Goal: Download file/media

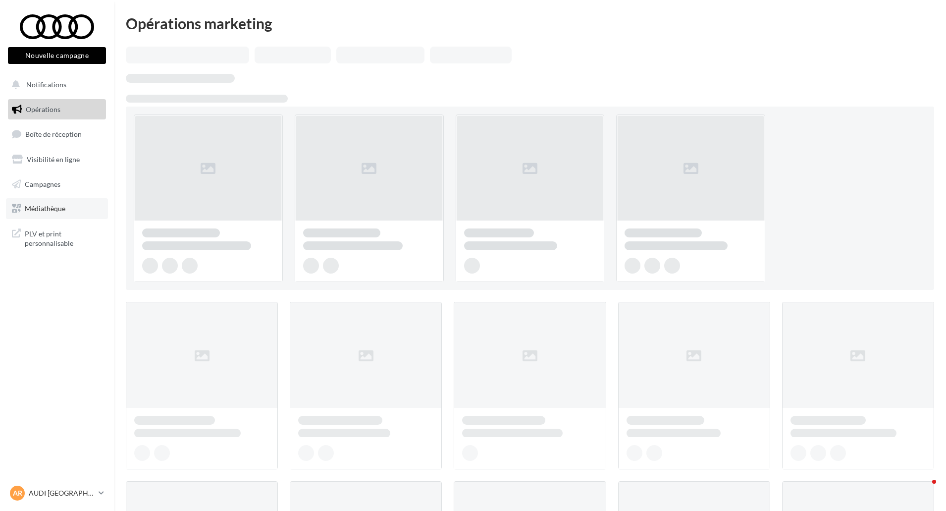
click at [50, 208] on span "Médiathèque" at bounding box center [45, 208] width 41 height 8
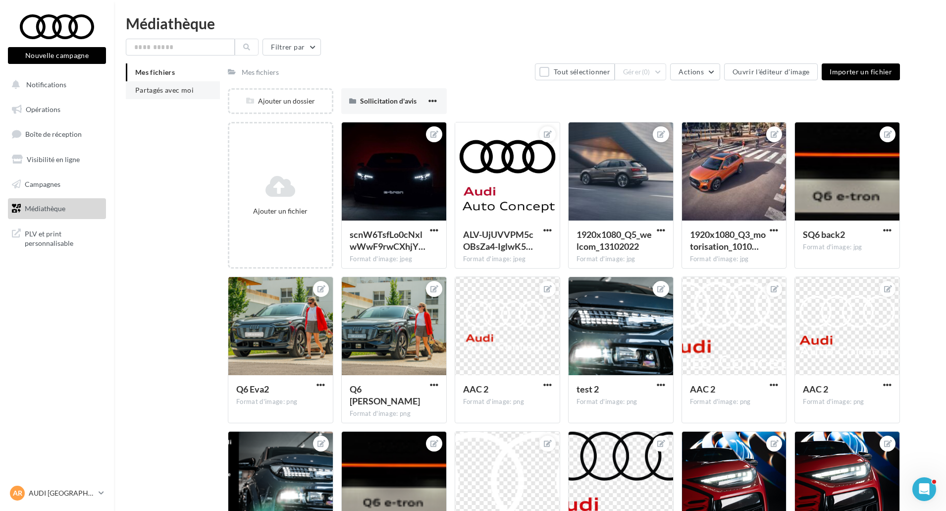
click at [201, 96] on li "Partagés avec moi" at bounding box center [173, 90] width 94 height 18
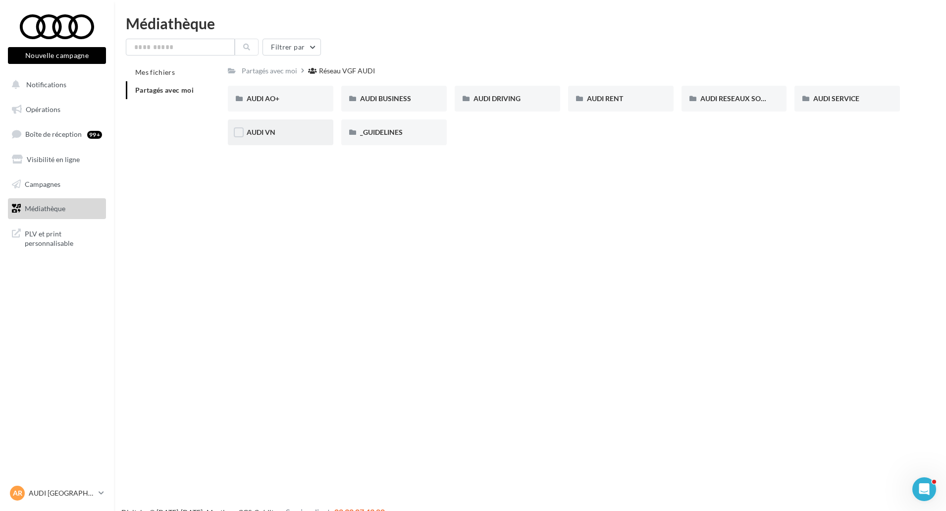
click at [284, 132] on div "AUDI VN" at bounding box center [281, 132] width 68 height 10
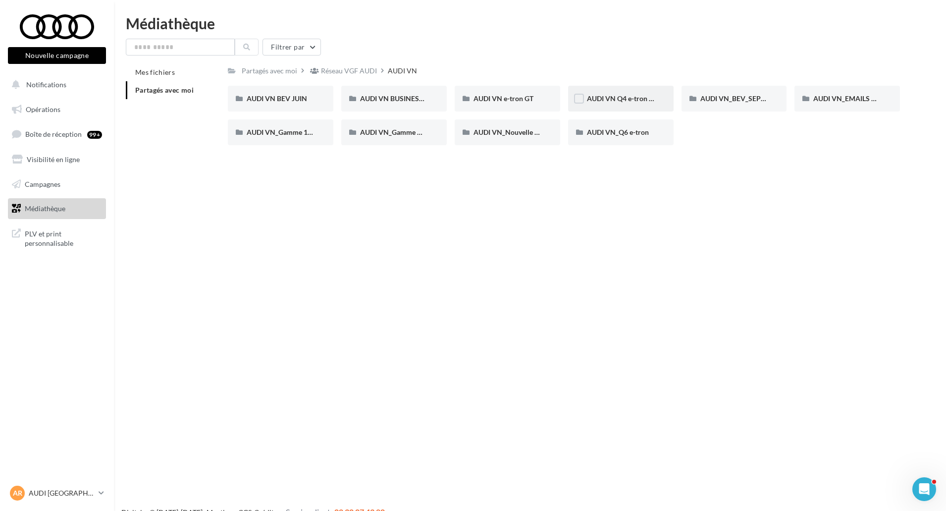
click at [642, 101] on span "AUDI VN Q4 e-tron sans offre" at bounding box center [633, 98] width 92 height 8
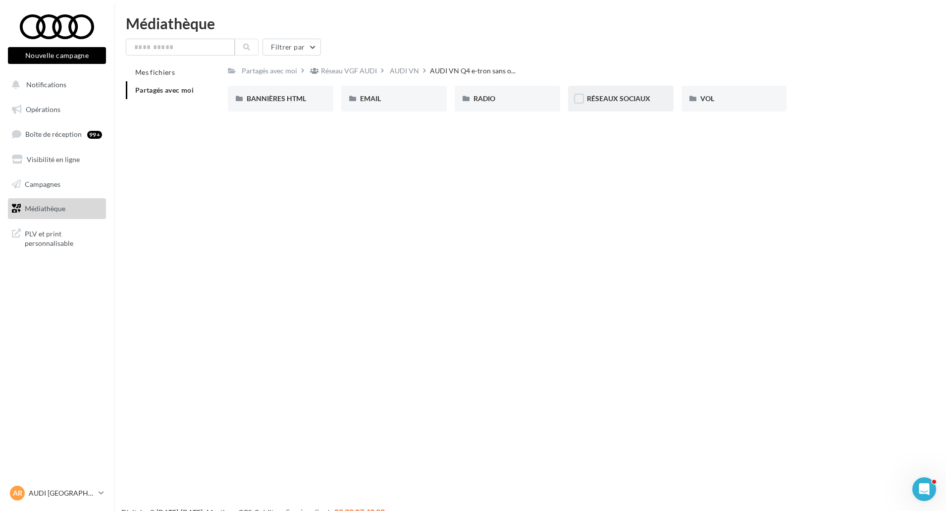
click at [625, 99] on span "RÉSEAUX SOCIAUX" at bounding box center [618, 98] width 63 height 8
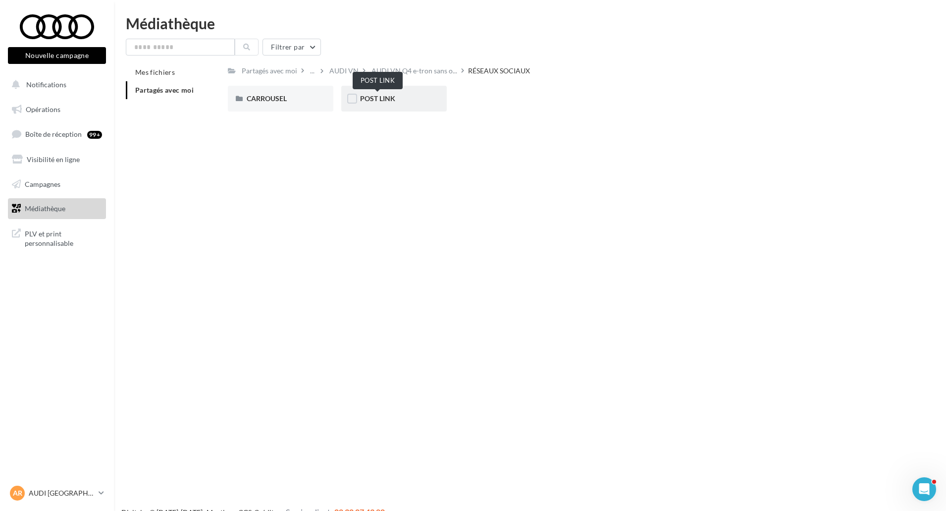
click at [373, 101] on span "POST LINK" at bounding box center [377, 98] width 35 height 8
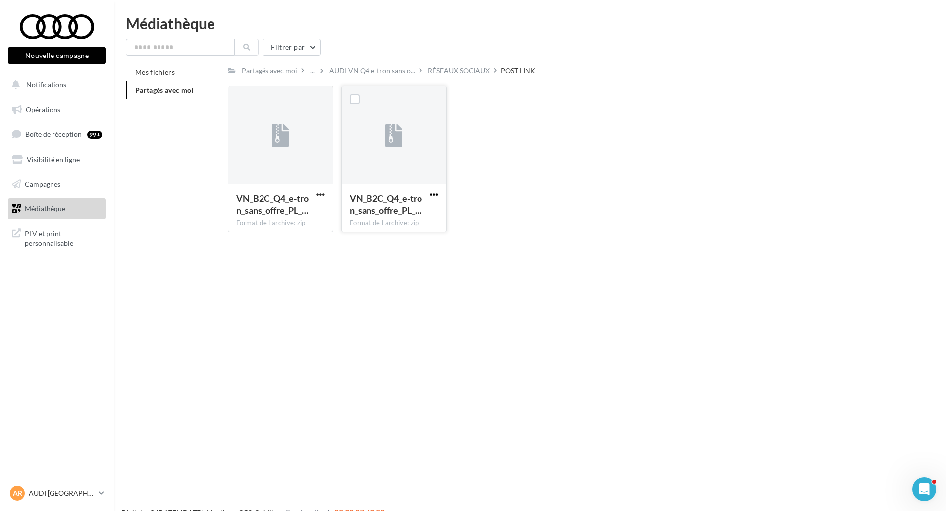
click at [434, 191] on span "button" at bounding box center [434, 194] width 8 height 8
click at [421, 222] on button "Télécharger" at bounding box center [390, 214] width 99 height 26
click at [349, 65] on div "AUDI VN Q4 e-tron sans o..." at bounding box center [372, 70] width 90 height 14
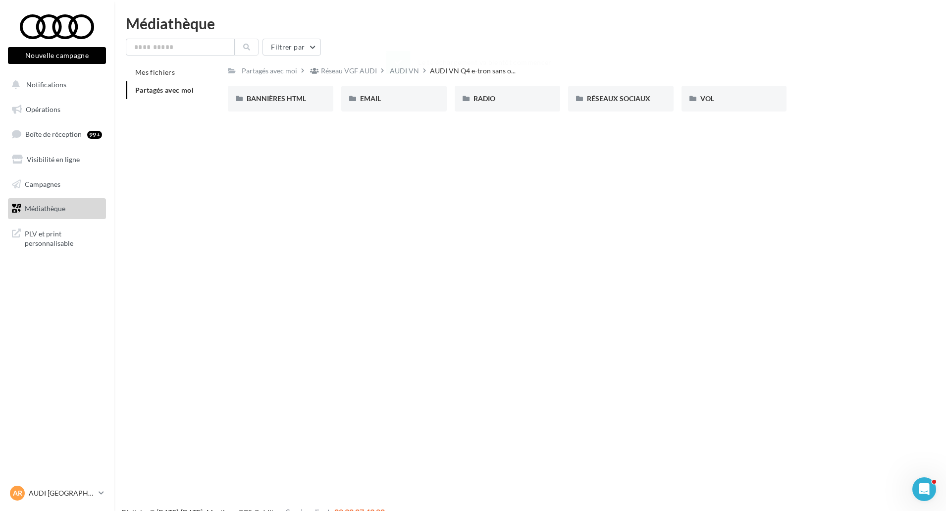
click at [441, 182] on div "Nouvelle campagne Nouvelle campagne Notifications Opérations Boîte de réception…" at bounding box center [473, 271] width 946 height 511
click at [408, 72] on div "AUDI VN" at bounding box center [404, 71] width 29 height 10
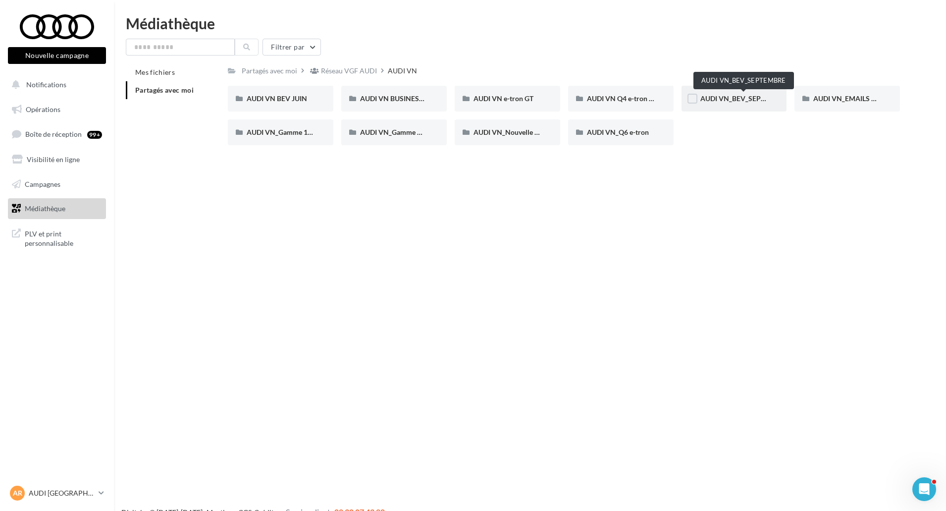
click at [714, 95] on span "AUDI VN_BEV_SEPTEMBRE" at bounding box center [744, 98] width 88 height 8
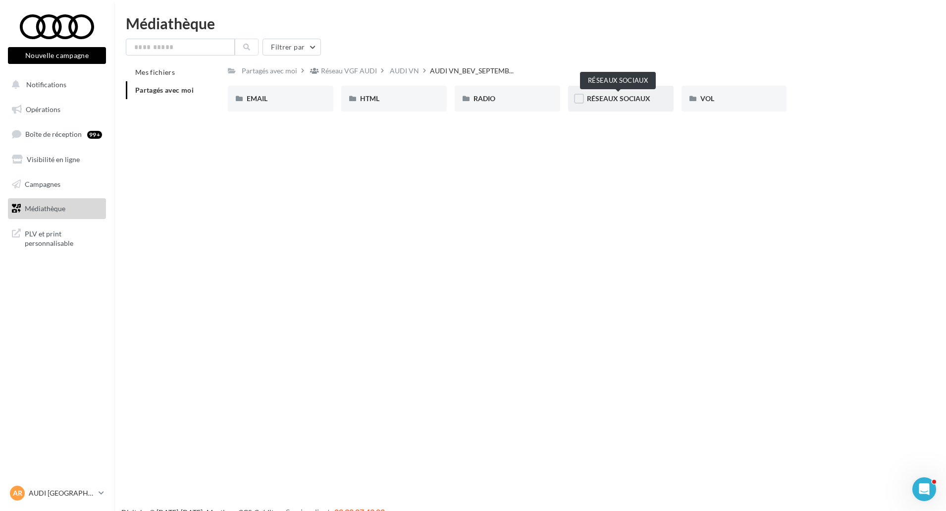
click at [620, 96] on span "RÉSEAUX SOCIAUX" at bounding box center [618, 98] width 63 height 8
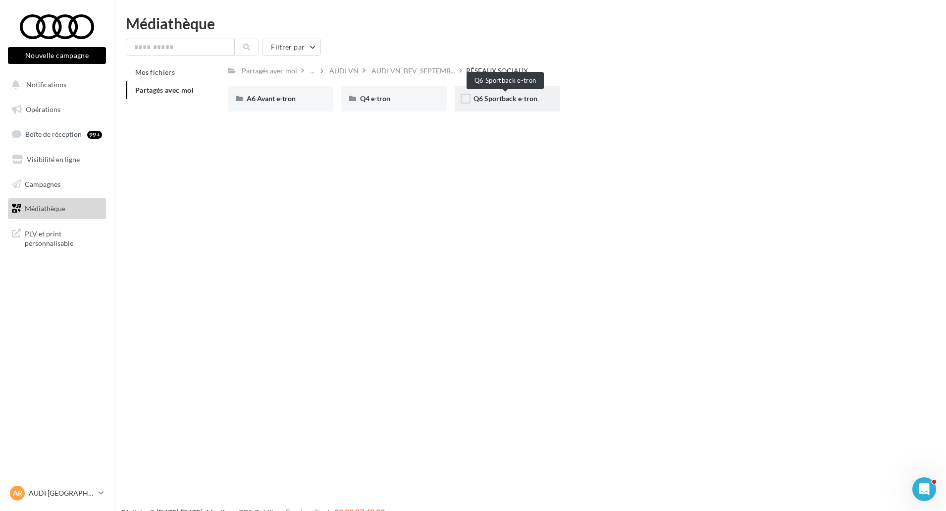
click at [527, 99] on span "Q6 Sportback e-tron" at bounding box center [506, 98] width 64 height 8
click at [393, 97] on span "POST LINK" at bounding box center [377, 98] width 35 height 8
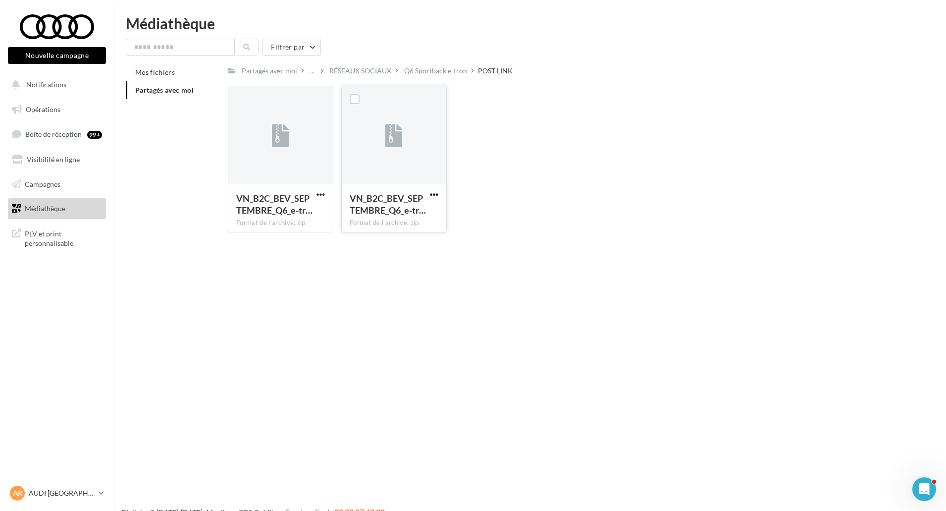
click at [435, 195] on span "button" at bounding box center [434, 194] width 8 height 8
click at [427, 210] on button "Télécharger" at bounding box center [390, 214] width 99 height 26
click at [453, 89] on div "VN_B2C_BEV_SEPTEMBRE_Q6_e-tr… Format de l'archive: zip VN_B2C_BEV_SEPTEMBRE_Q6_…" at bounding box center [397, 159] width 113 height 147
click at [473, 102] on div "VN_B2C_BEV_SEPTEMBRE_Q6_e-tr… Format de l'archive: zip VN_B2C_BEV_SEPTEMBRE_Q6_…" at bounding box center [568, 163] width 680 height 155
click at [459, 75] on div "Le téléchargement va bientôt commencer" at bounding box center [472, 64] width 173 height 27
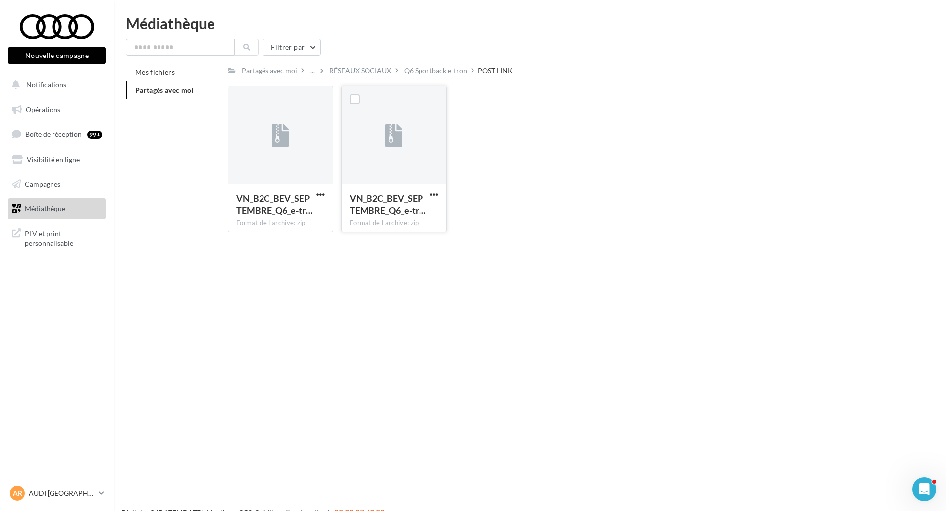
click at [450, 68] on div "Q6 Sportback e-tron" at bounding box center [435, 71] width 63 height 10
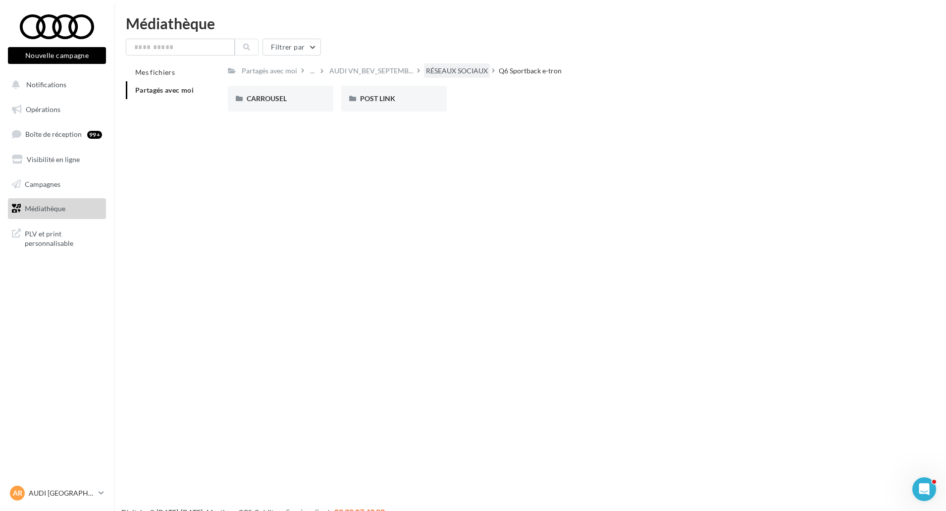
click at [468, 67] on div "RÉSEAUX SOCIAUX" at bounding box center [457, 71] width 62 height 10
click at [292, 104] on div "A6 Avant e-tron" at bounding box center [281, 99] width 106 height 26
click at [381, 100] on span "POST LINK" at bounding box center [377, 98] width 35 height 8
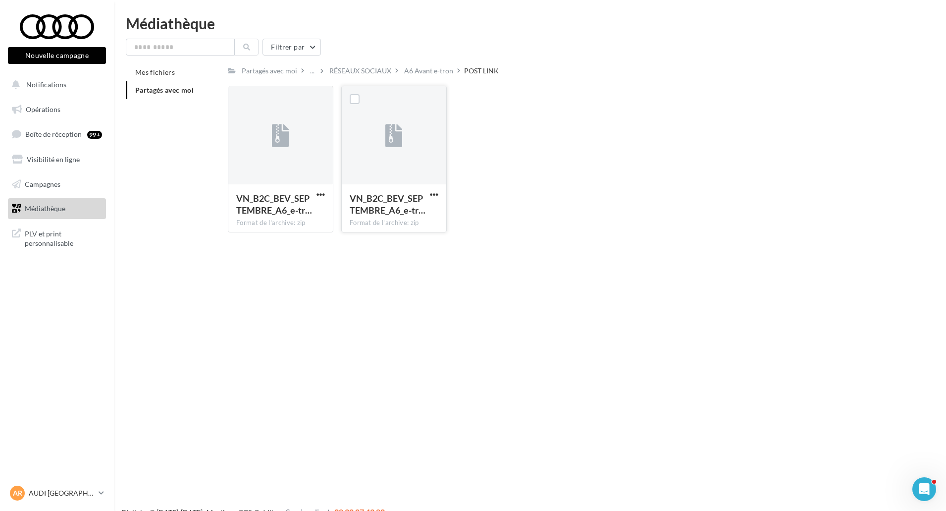
click at [437, 204] on div "VN_B2C_BEV_SEPTEMBRE_A6_e-tr…" at bounding box center [394, 205] width 89 height 26
click at [435, 194] on span "button" at bounding box center [434, 194] width 8 height 8
click at [428, 210] on button "Télécharger" at bounding box center [390, 214] width 99 height 26
click at [448, 359] on div "Nouvelle campagne Nouvelle campagne Notifications Opérations Boîte de réception…" at bounding box center [473, 271] width 946 height 511
